Goal: Information Seeking & Learning: Learn about a topic

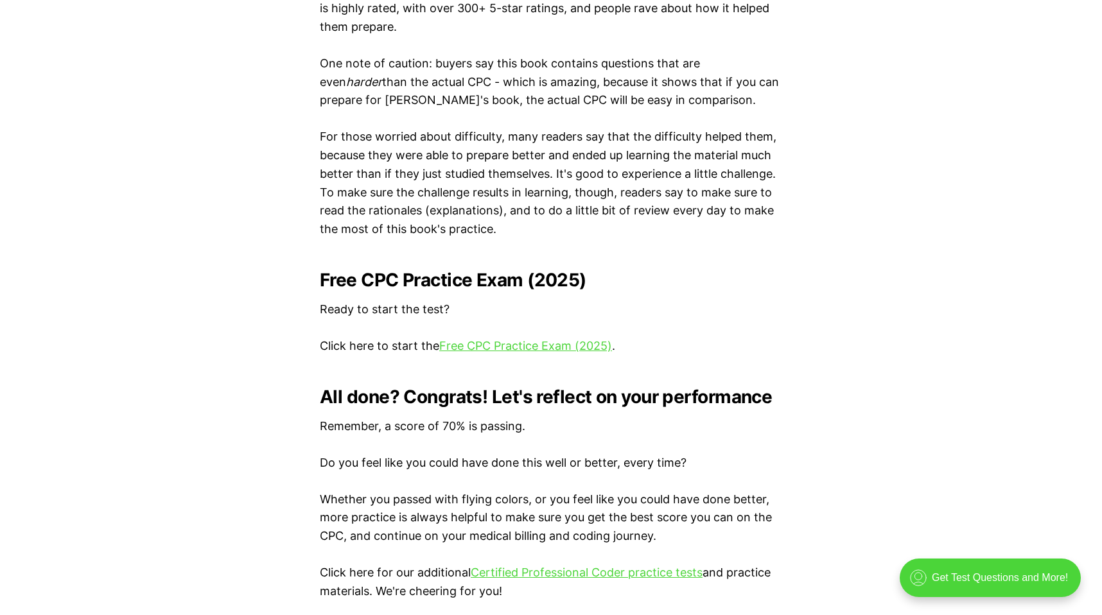
scroll to position [2432, 0]
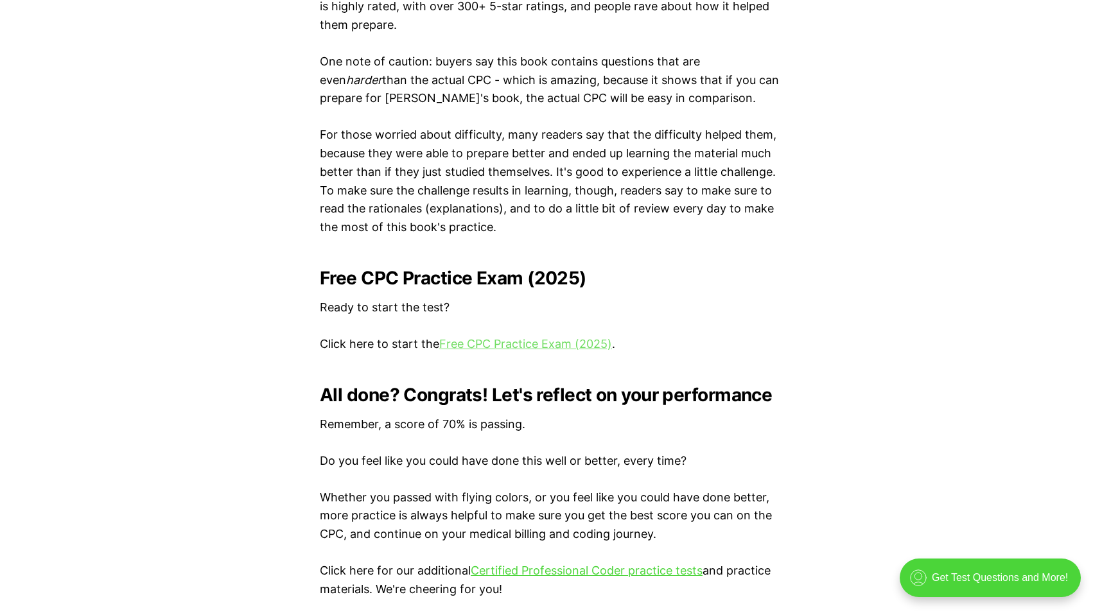
click at [504, 340] on link "Free CPC Practice Exam (2025)" at bounding box center [525, 343] width 173 height 13
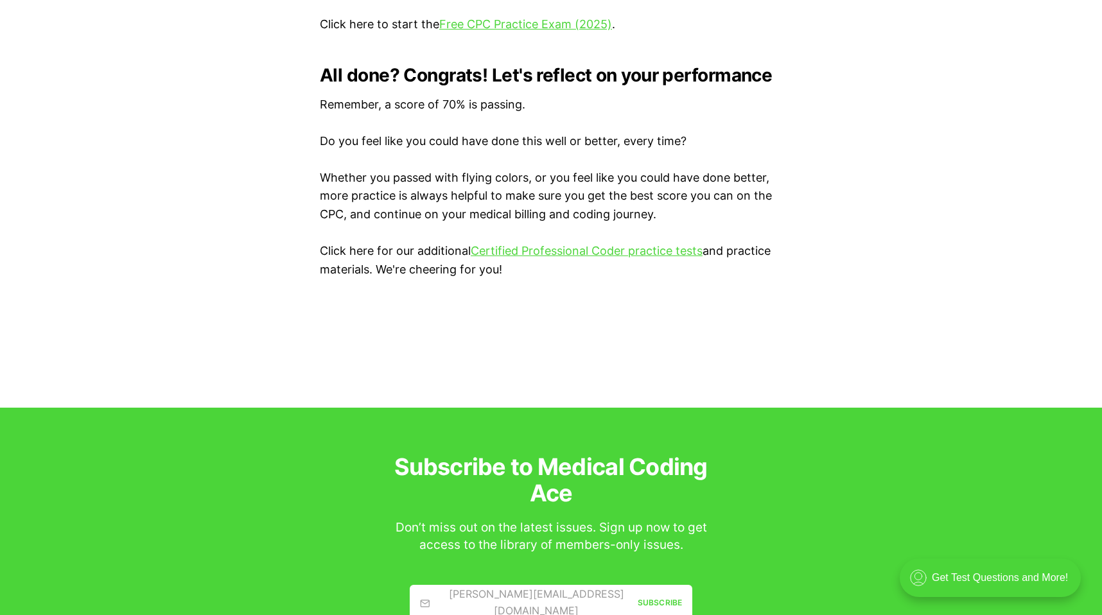
scroll to position [2753, 0]
click at [505, 248] on link "Certified Professional Coder practice tests" at bounding box center [587, 249] width 232 height 13
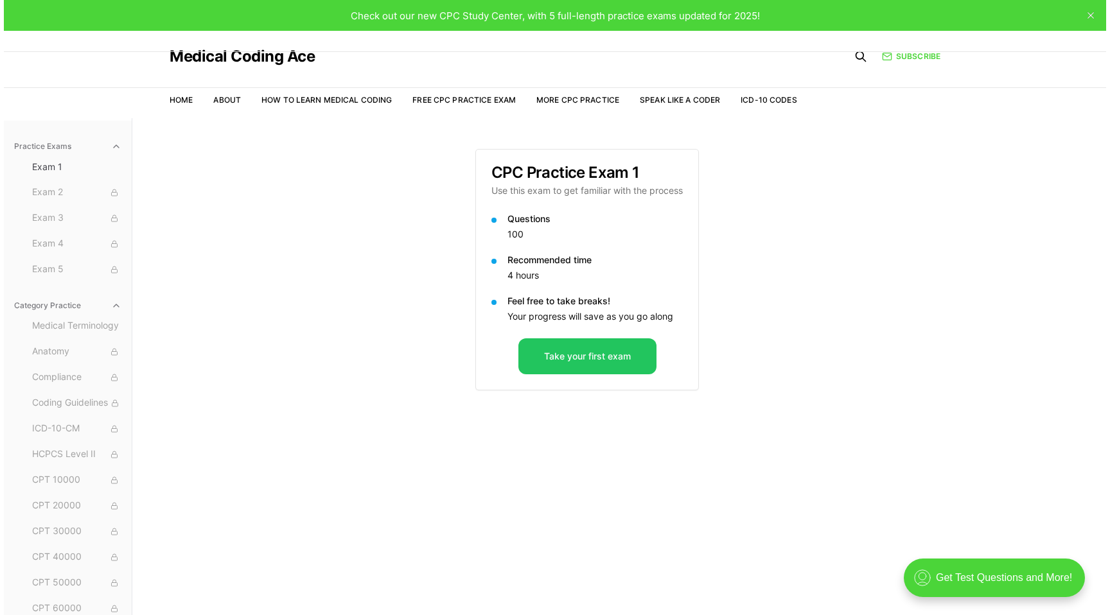
scroll to position [8, 0]
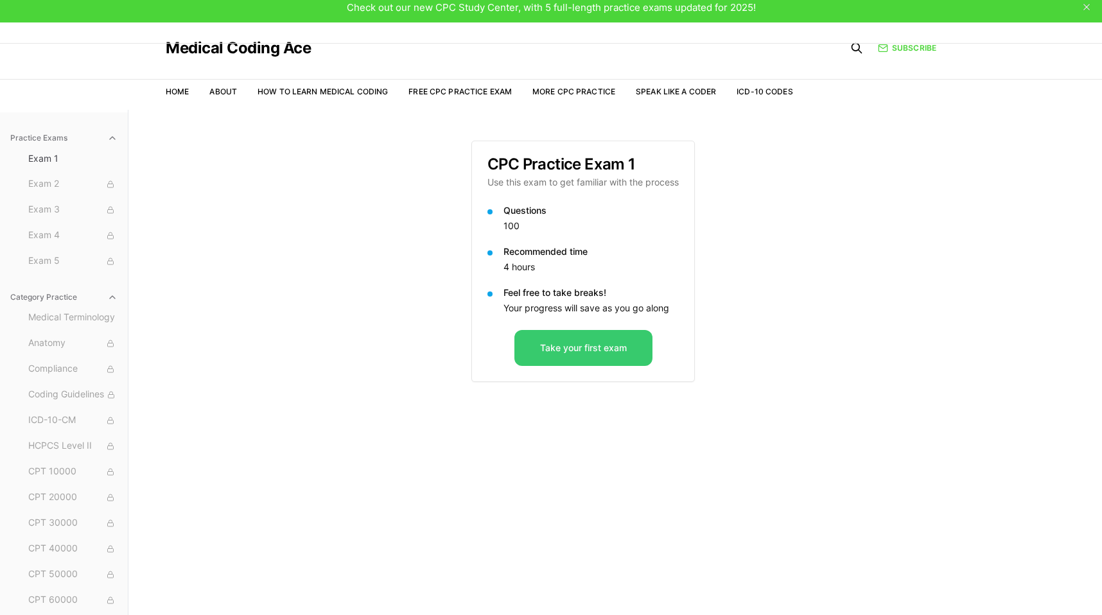
click at [548, 346] on button "Take your first exam" at bounding box center [583, 348] width 138 height 36
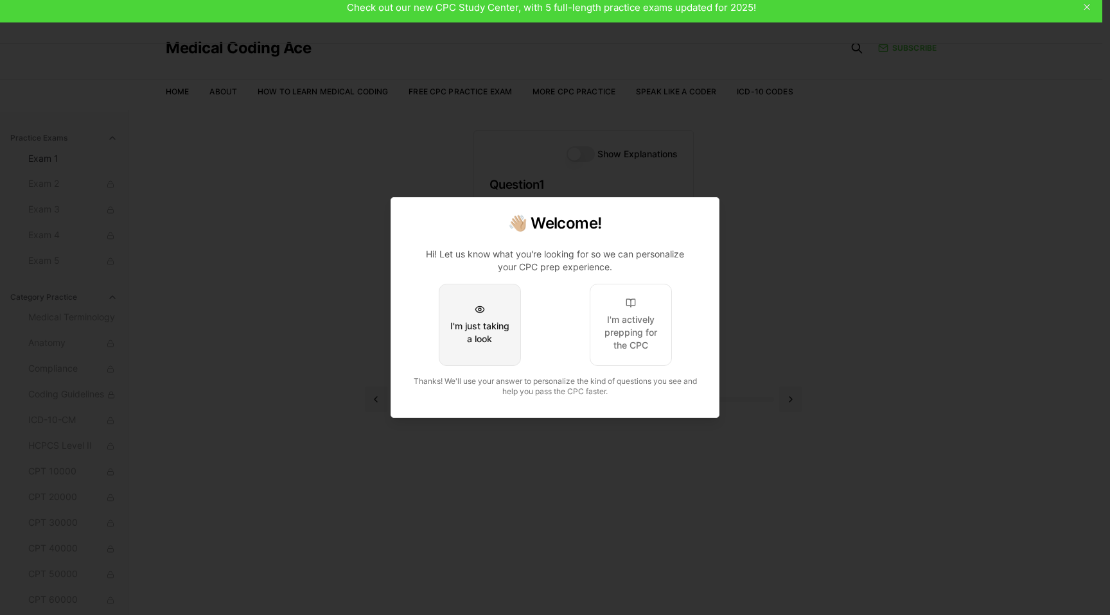
click at [505, 340] on div "I'm just taking a look" at bounding box center [480, 333] width 60 height 26
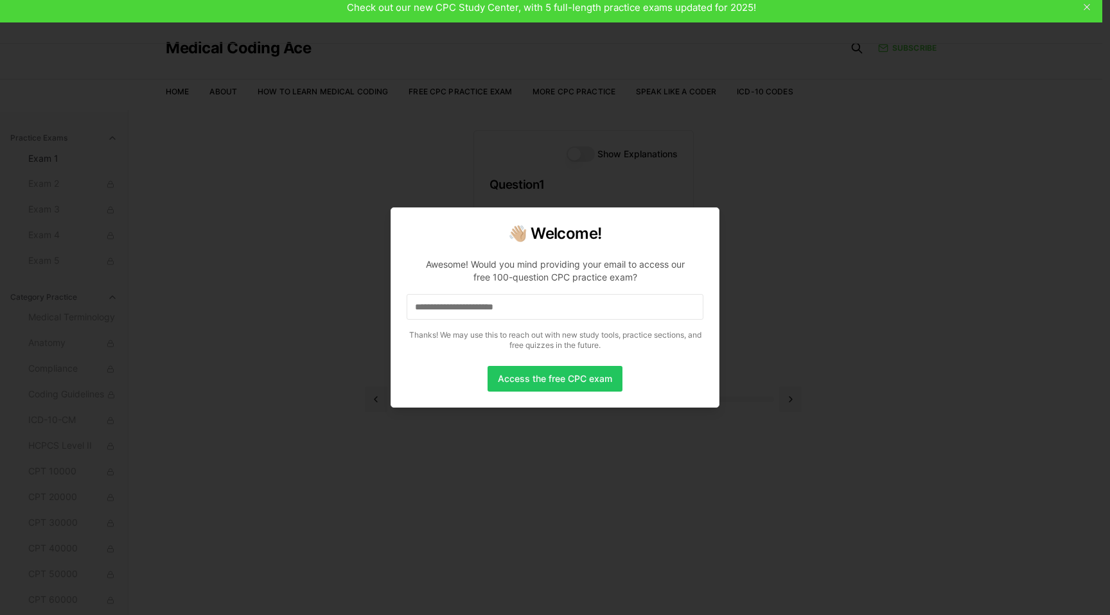
click at [748, 183] on div at bounding box center [555, 307] width 1110 height 615
click at [600, 382] on button "Access the free CPC exam" at bounding box center [554, 379] width 135 height 26
click at [479, 160] on div at bounding box center [555, 307] width 1110 height 615
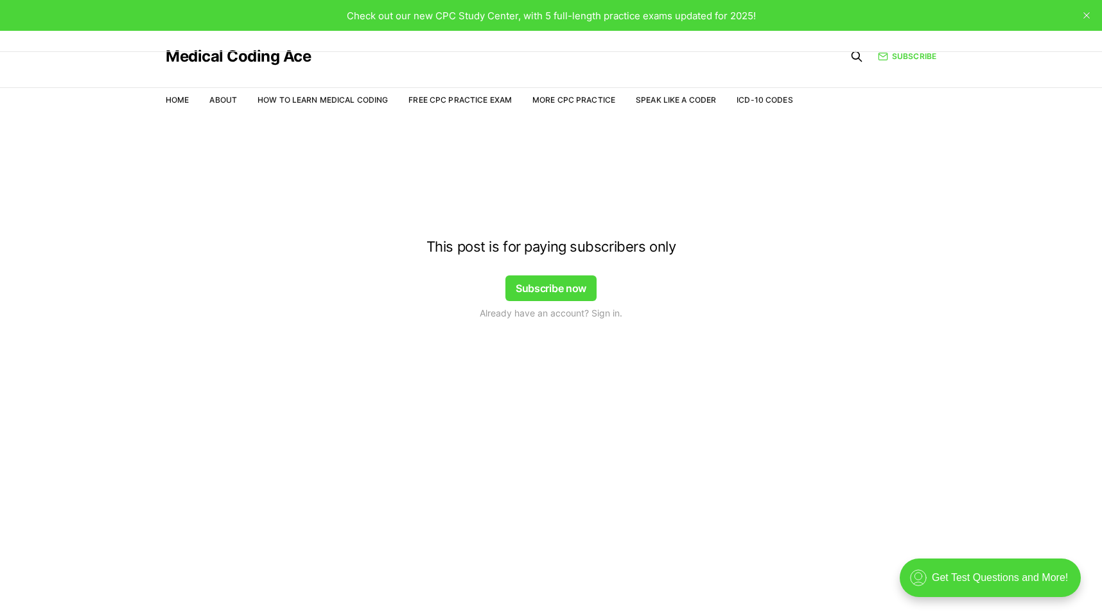
click at [449, 105] on div at bounding box center [551, 143] width 1102 height 103
click at [473, 100] on div at bounding box center [551, 143] width 1102 height 103
